Goal: Information Seeking & Learning: Check status

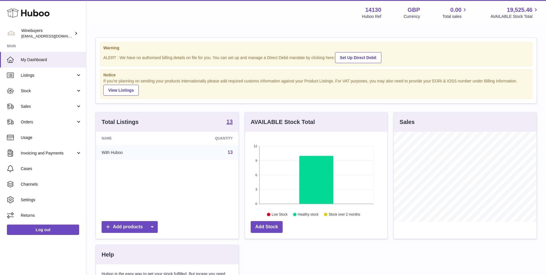
scroll to position [90, 143]
click at [48, 107] on span "Sales" at bounding box center [48, 106] width 55 height 5
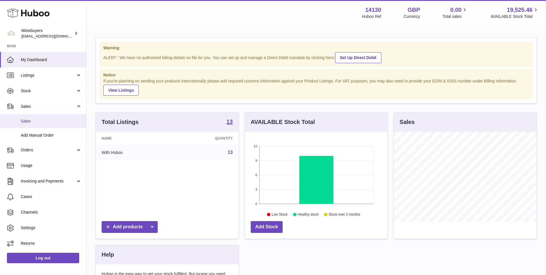
click at [46, 121] on span "Sales" at bounding box center [51, 120] width 61 height 5
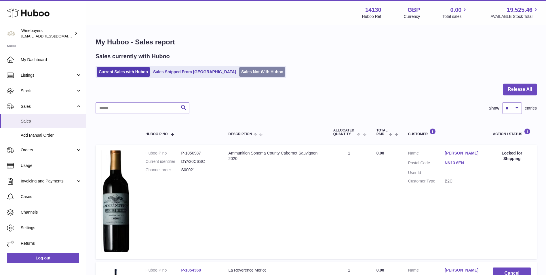
click at [239, 68] on link "Sales Not With Huboo" at bounding box center [262, 72] width 46 height 10
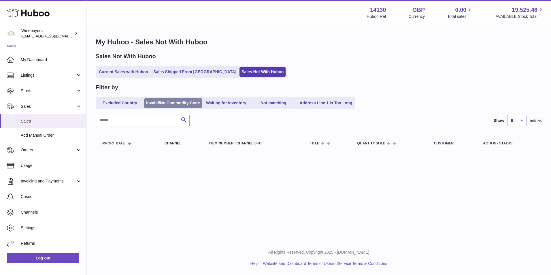
click at [194, 101] on link "Invalid/No Commodity Code" at bounding box center [173, 103] width 58 height 10
click at [223, 99] on link "Waiting for Inventory" at bounding box center [226, 103] width 46 height 10
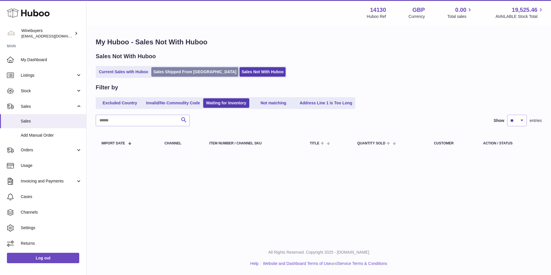
click at [185, 69] on link "Sales Shipped From Huboo" at bounding box center [194, 72] width 87 height 10
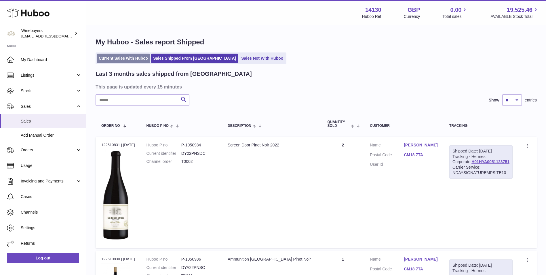
click at [126, 56] on link "Current Sales with Huboo" at bounding box center [123, 59] width 53 height 10
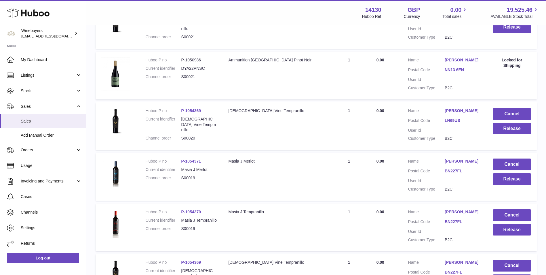
scroll to position [502, 0]
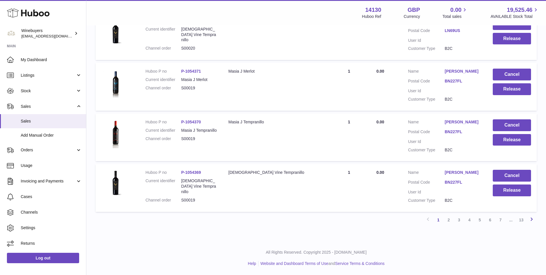
click at [532, 221] on icon at bounding box center [531, 218] width 7 height 7
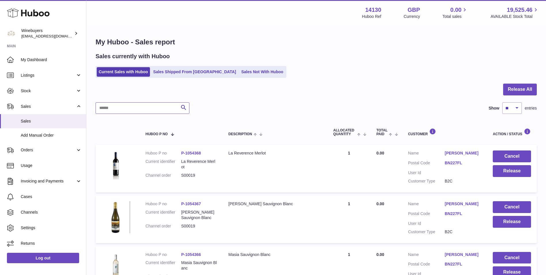
click at [147, 105] on input "text" at bounding box center [143, 108] width 94 height 12
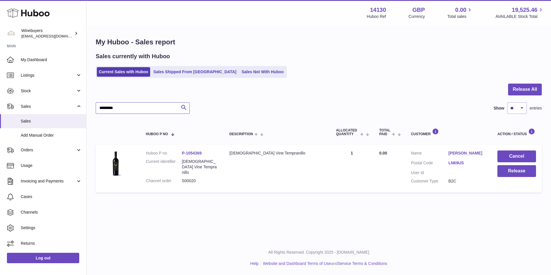
click at [146, 108] on input "*********" at bounding box center [143, 108] width 94 height 12
drag, startPoint x: 148, startPoint y: 108, endPoint x: 42, endPoint y: 109, distance: 106.3
click at [42, 109] on div "Huboo Winebuyers internalAdmin-14130@internal.huboo.com Main My Dashboard Listi…" at bounding box center [275, 137] width 551 height 275
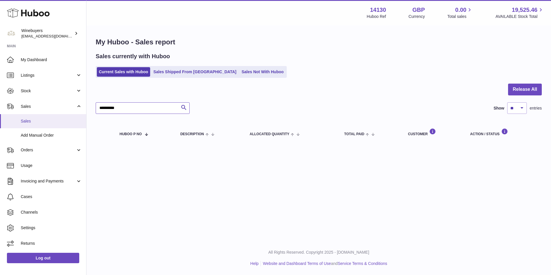
drag, startPoint x: 106, startPoint y: 106, endPoint x: 58, endPoint y: 114, distance: 48.4
click at [58, 114] on div "Huboo Winebuyers internalAdmin-14130@internal.huboo.com Main My Dashboard Listi…" at bounding box center [275, 137] width 551 height 275
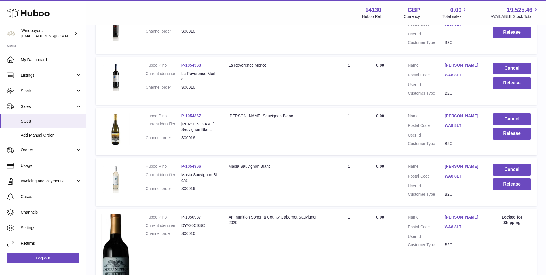
scroll to position [90, 0]
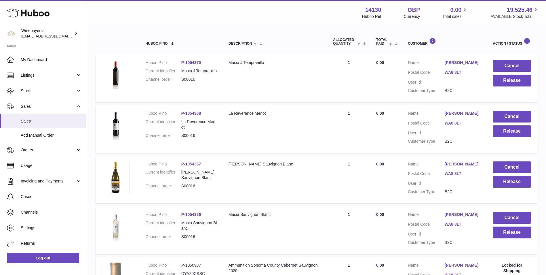
type input "******"
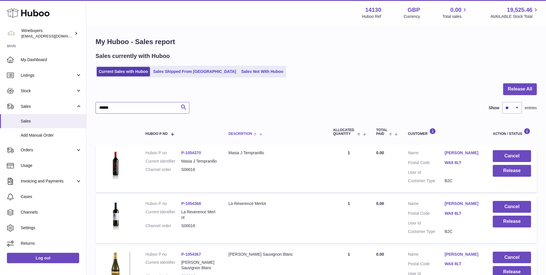
scroll to position [0, 0]
click at [185, 69] on link "Sales Shipped From [GEOGRAPHIC_DATA]" at bounding box center [194, 72] width 87 height 10
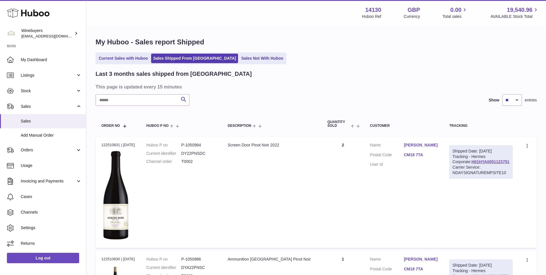
click at [118, 61] on link "Current Sales with Huboo" at bounding box center [123, 59] width 53 height 10
